Goal: Navigation & Orientation: Find specific page/section

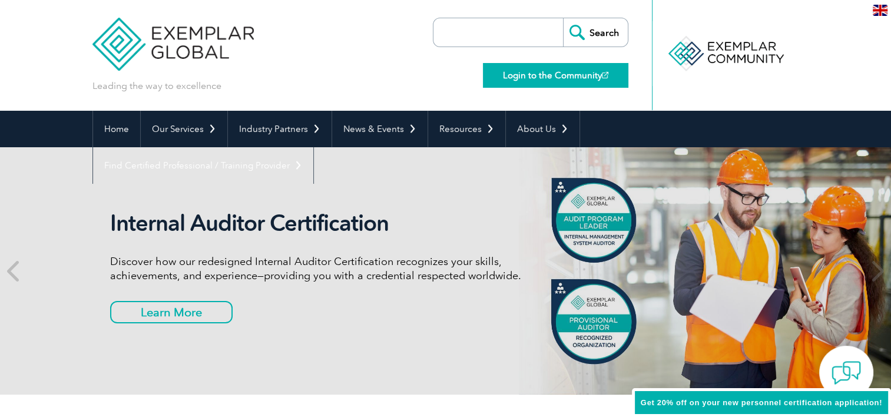
click at [509, 79] on link "Login to the Community" at bounding box center [555, 75] width 145 height 25
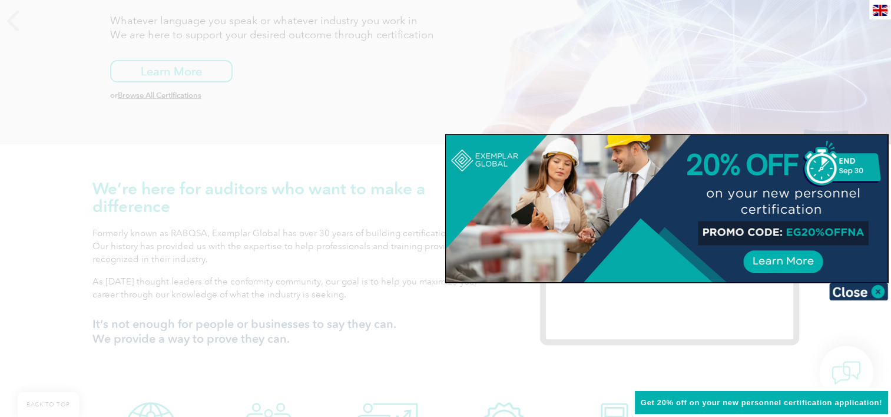
scroll to position [294, 0]
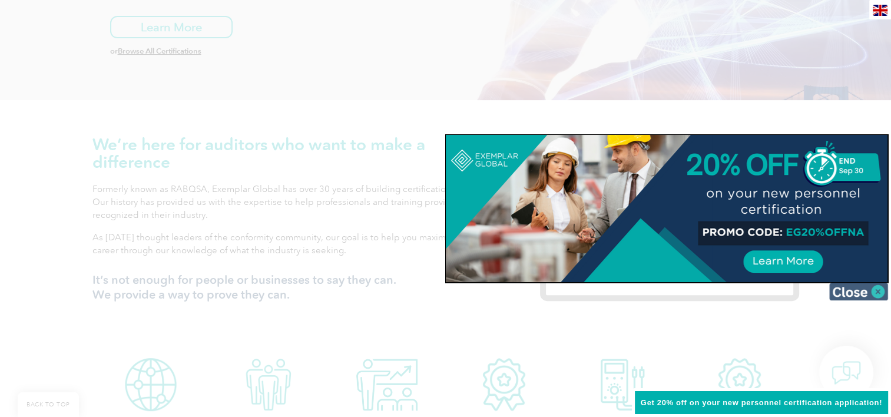
click at [867, 292] on img at bounding box center [858, 292] width 59 height 18
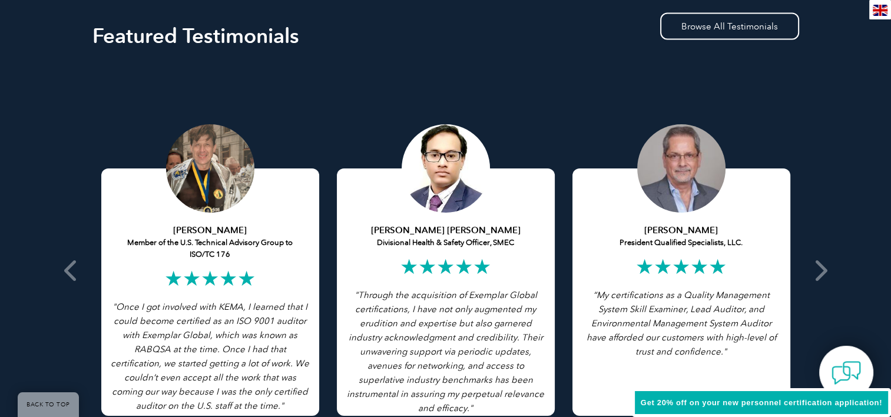
scroll to position [2297, 0]
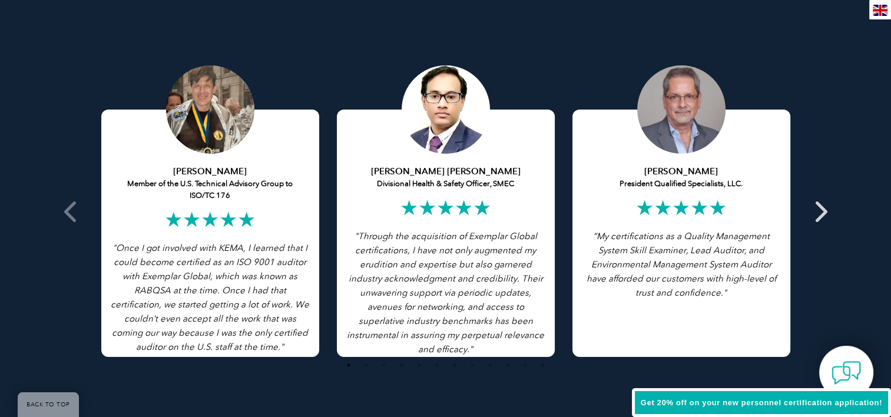
click at [824, 211] on icon at bounding box center [820, 211] width 15 height 0
click at [820, 211] on icon at bounding box center [820, 211] width 15 height 0
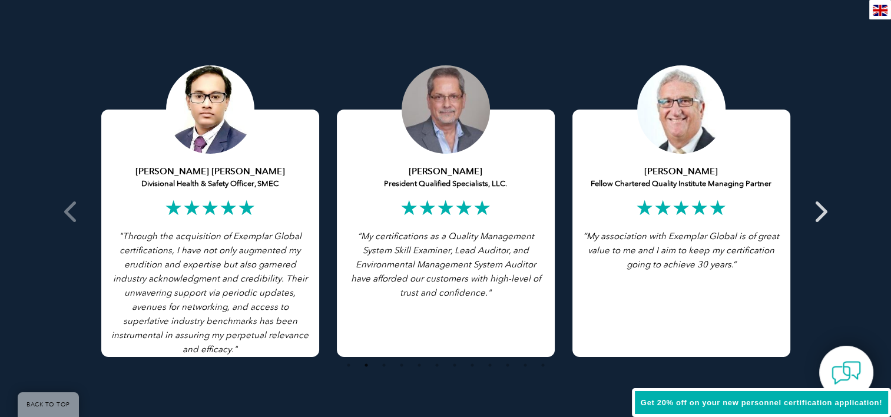
click at [820, 211] on icon at bounding box center [820, 211] width 15 height 0
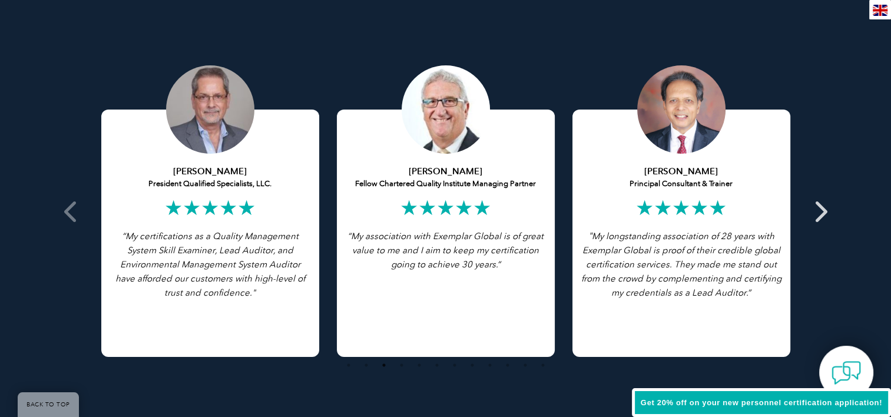
click at [822, 211] on icon at bounding box center [820, 211] width 15 height 0
click at [823, 211] on icon at bounding box center [820, 211] width 15 height 0
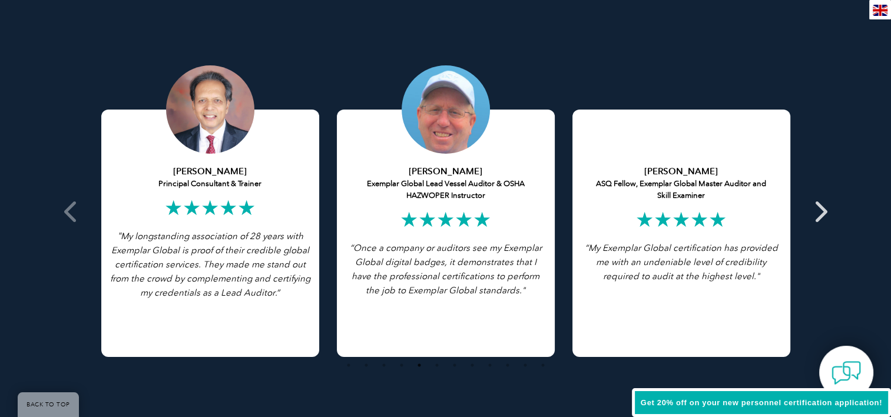
click at [823, 211] on icon at bounding box center [820, 211] width 15 height 0
